Goal: Transaction & Acquisition: Subscribe to service/newsletter

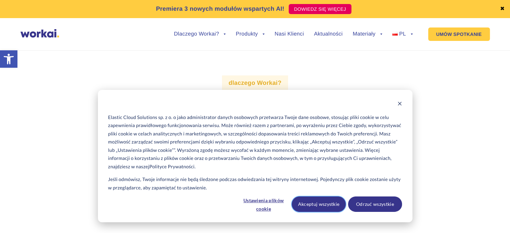
click at [315, 203] on button "Akceptuj wszystkie" at bounding box center [319, 203] width 54 height 15
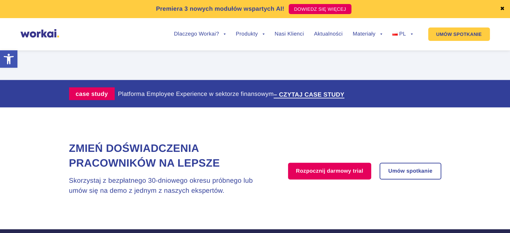
scroll to position [1375, 0]
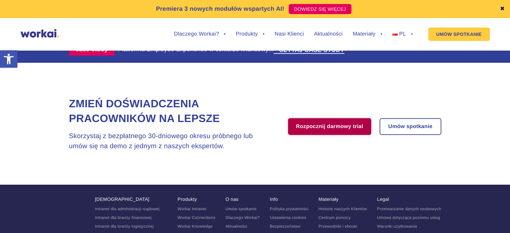
click at [303, 120] on link "Rozpocznij darmowy trial" at bounding box center [329, 126] width 83 height 17
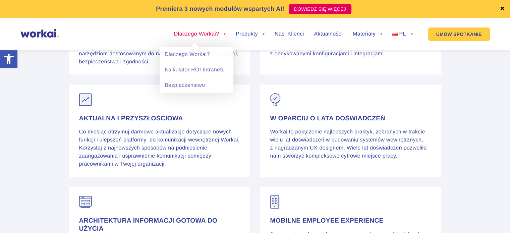
scroll to position [872, 0]
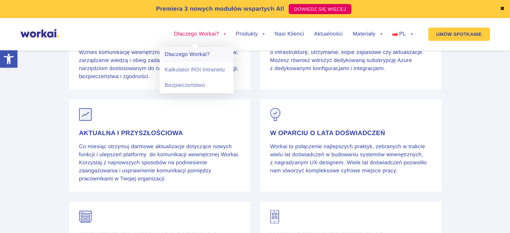
click at [197, 56] on link "Dlaczego Workai?" at bounding box center [197, 54] width 74 height 15
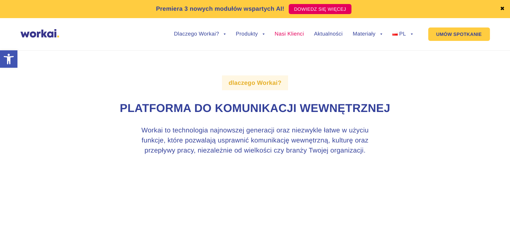
click at [290, 33] on link "Nasi Klienci" at bounding box center [289, 34] width 29 height 5
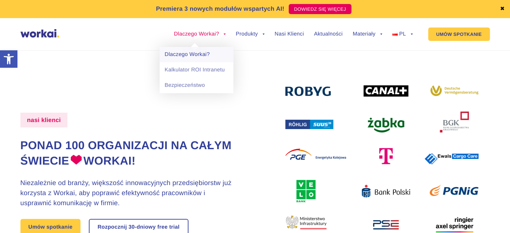
click at [187, 56] on link "Dlaczego Workai?" at bounding box center [197, 54] width 74 height 15
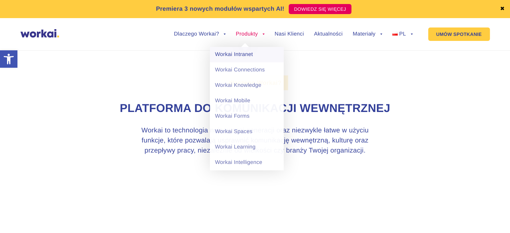
click at [237, 51] on link "Workai Intranet" at bounding box center [247, 54] width 74 height 15
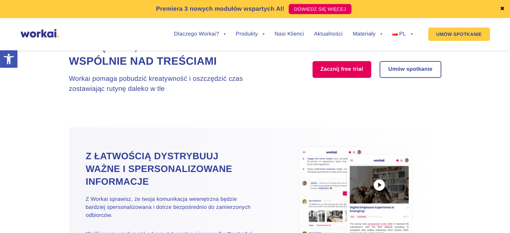
scroll to position [570, 0]
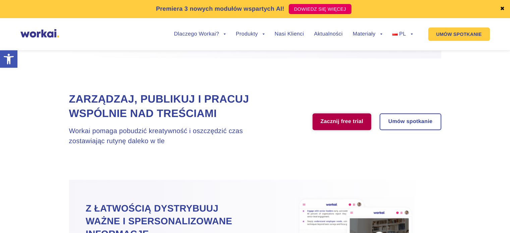
click at [335, 128] on link "Zacznij free trial" at bounding box center [342, 121] width 59 height 17
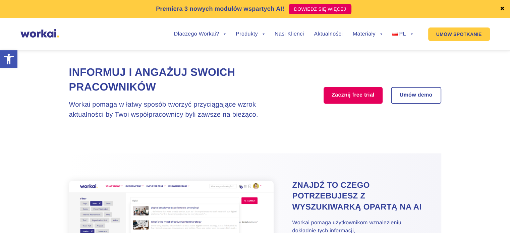
scroll to position [1006, 0]
